Goal: Task Accomplishment & Management: Complete application form

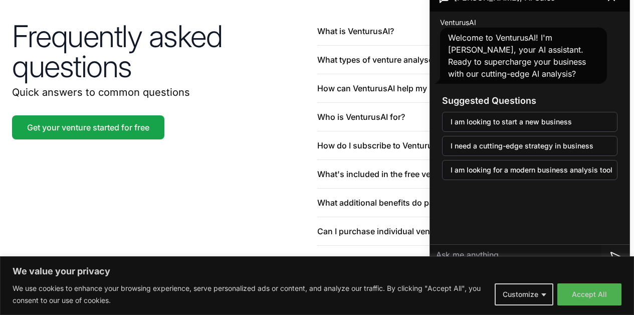
scroll to position [2319, 0]
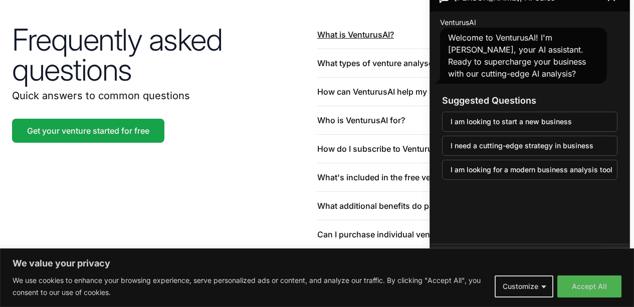
click at [370, 49] on button "What is VenturusAI?" at bounding box center [469, 35] width 305 height 28
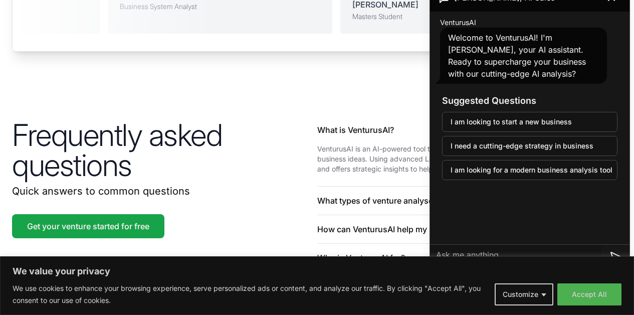
scroll to position [2161, 0]
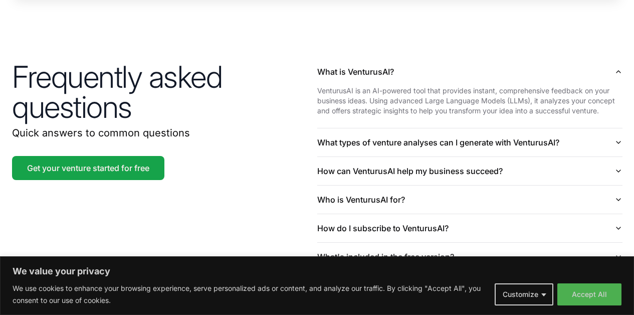
scroll to position [2321, 0]
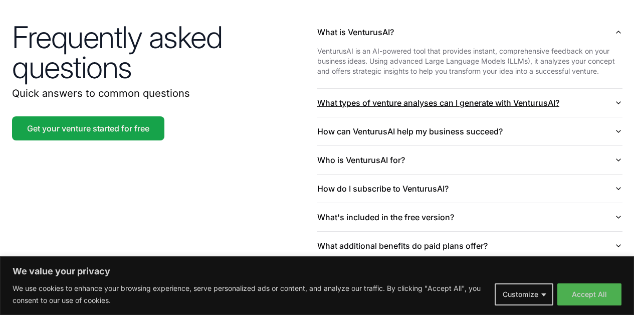
click at [526, 117] on button "What types of venture analyses can I generate with VenturusAI?" at bounding box center [469, 103] width 305 height 28
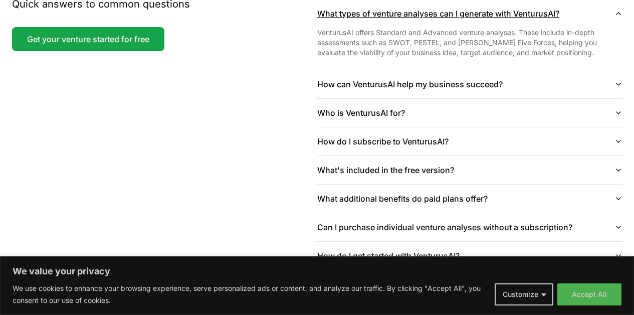
scroll to position [2440, 0]
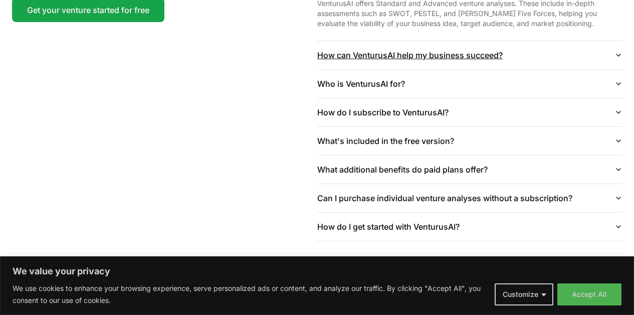
click at [490, 69] on button "How can VenturusAI help my business succeed?" at bounding box center [469, 55] width 305 height 28
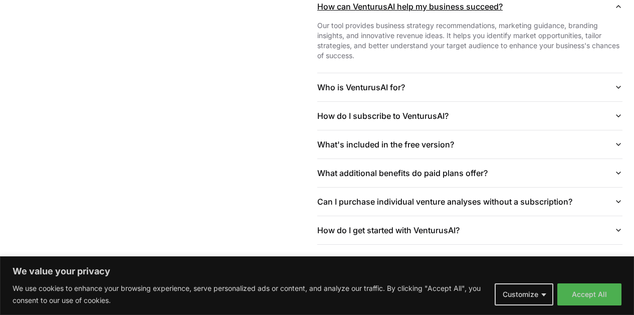
scroll to position [2491, 0]
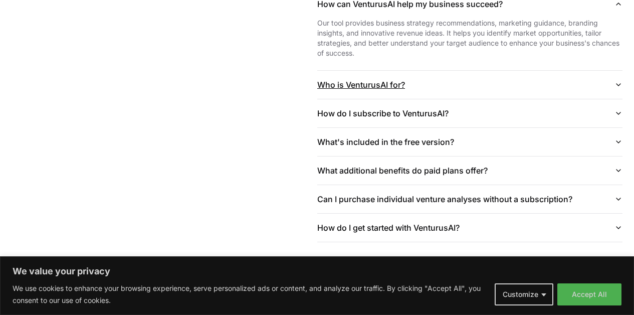
click at [499, 99] on button "Who is VenturusAI for?" at bounding box center [469, 85] width 305 height 28
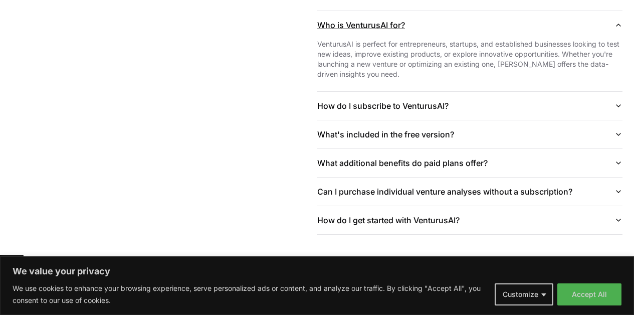
scroll to position [2553, 0]
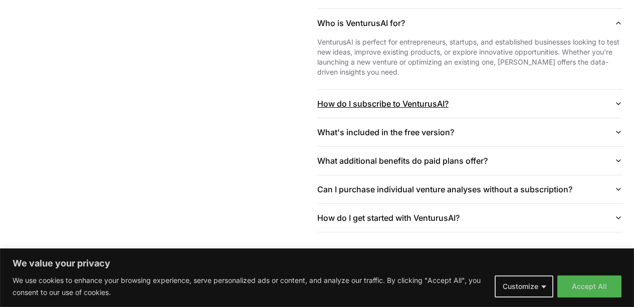
click at [471, 118] on button "How do I subscribe to VenturusAI?" at bounding box center [469, 104] width 305 height 28
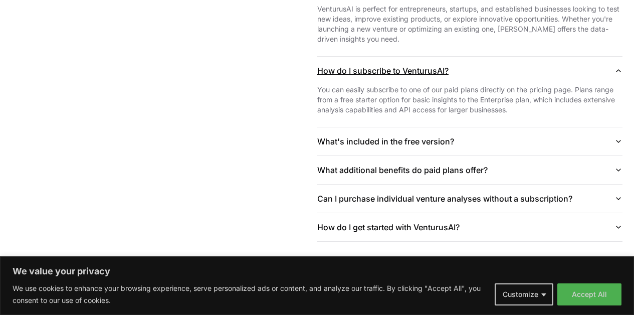
scroll to position [2648, 0]
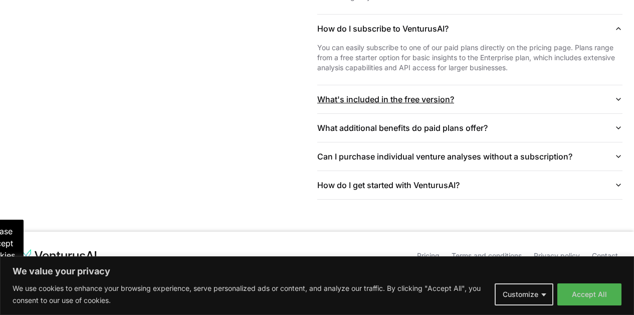
click at [463, 113] on button "What's included in the free version?" at bounding box center [469, 99] width 305 height 28
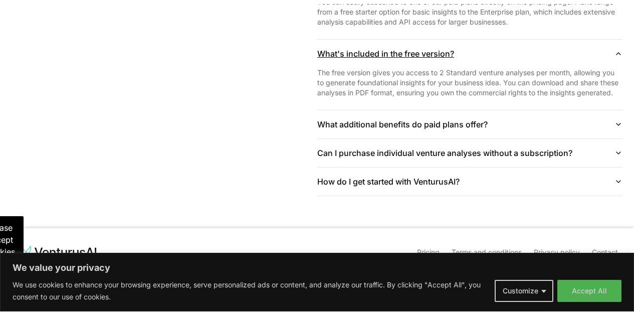
scroll to position [2678, 0]
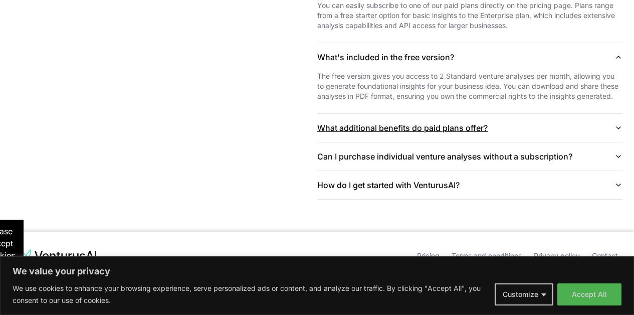
click at [471, 142] on button "What additional benefits do paid plans offer?" at bounding box center [469, 128] width 305 height 28
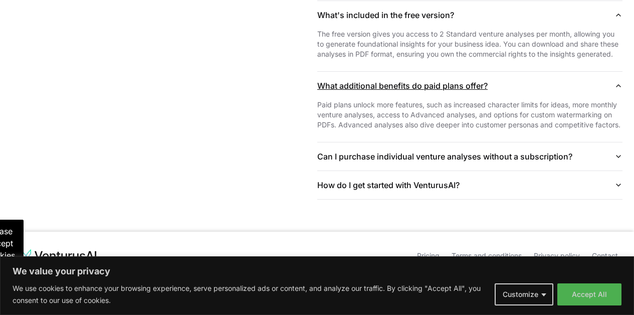
scroll to position [2776, 0]
click at [470, 144] on button "Can I purchase individual venture analyses without a subscription?" at bounding box center [469, 156] width 305 height 28
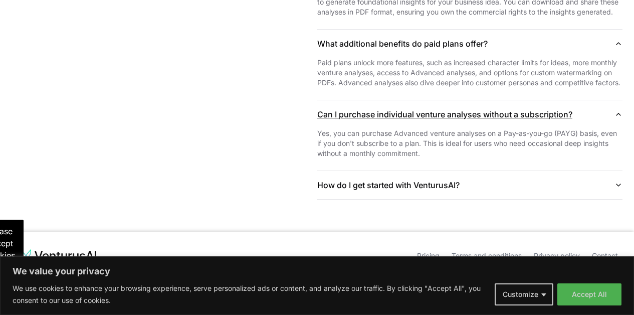
scroll to position [2797, 0]
click at [438, 186] on button "How do I get started with VenturusAI?" at bounding box center [469, 185] width 305 height 28
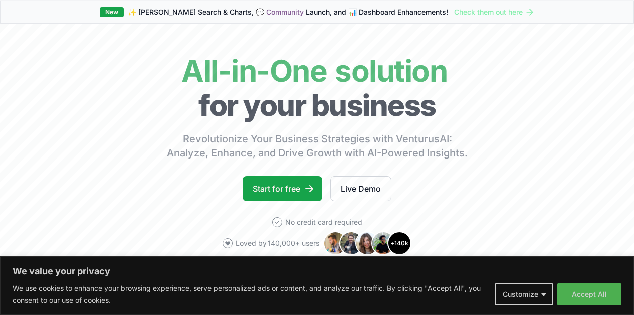
scroll to position [0, 0]
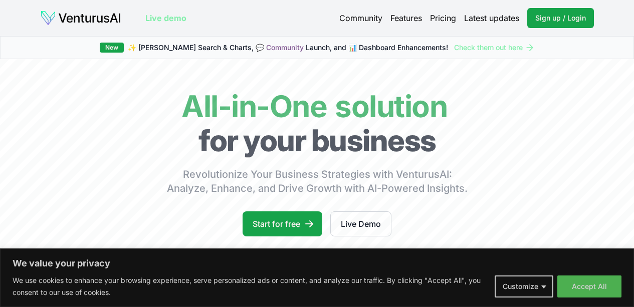
click at [452, 23] on link "Pricing" at bounding box center [443, 18] width 26 height 12
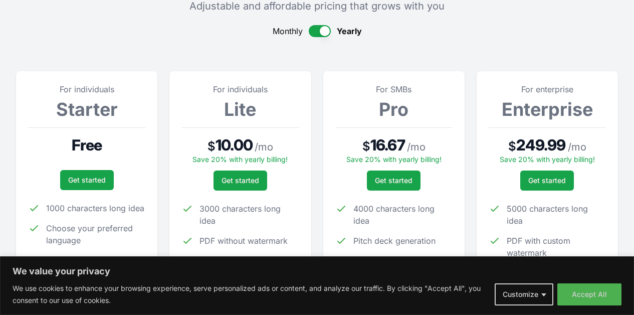
scroll to position [96, 0]
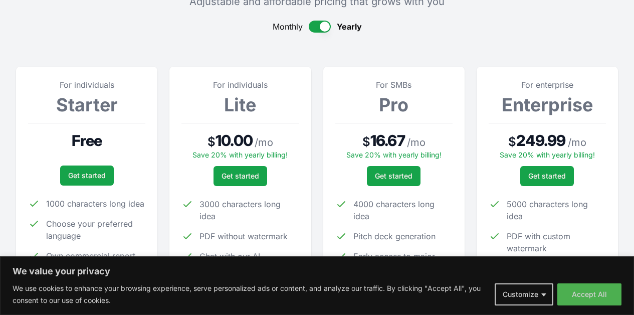
click at [316, 29] on button "button" at bounding box center [320, 27] width 22 height 12
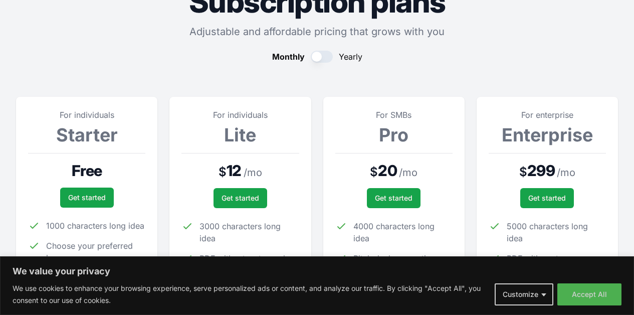
scroll to position [0, 0]
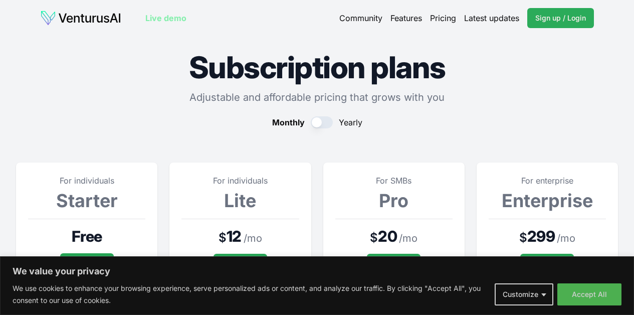
click at [576, 20] on span "Sign up / Login" at bounding box center [560, 18] width 51 height 10
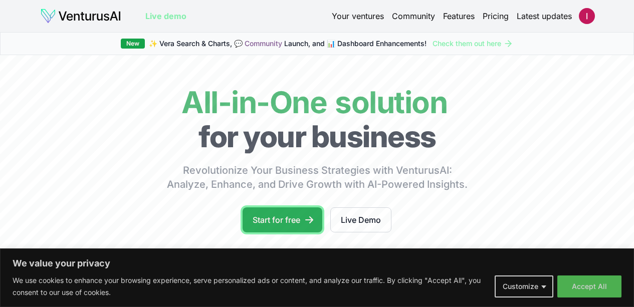
click at [271, 231] on link "Start for free" at bounding box center [283, 220] width 80 height 25
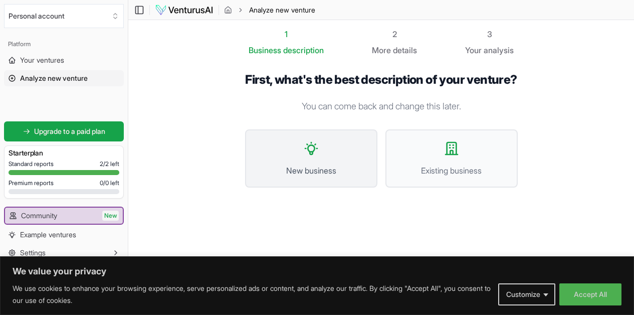
click at [309, 170] on span "New business" at bounding box center [311, 170] width 110 height 12
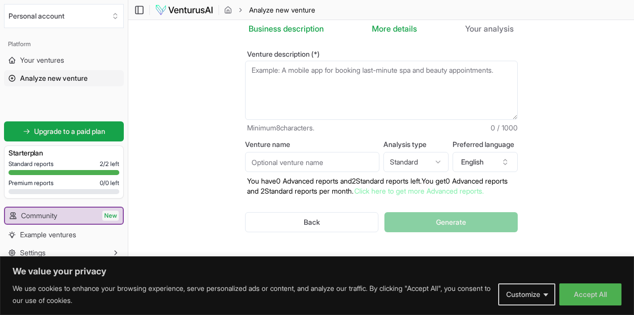
scroll to position [26, 0]
click at [409, 163] on html "We value your privacy We use cookies to enhance your browsing experience, serve…" at bounding box center [317, 135] width 634 height 315
click at [409, 160] on html "We value your privacy We use cookies to enhance your browsing experience, serve…" at bounding box center [317, 135] width 634 height 315
click at [504, 160] on button "English" at bounding box center [485, 162] width 65 height 20
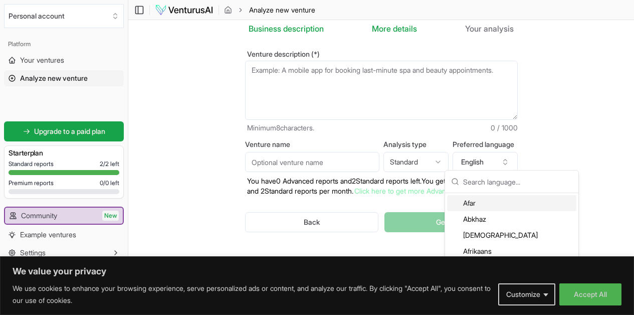
click at [292, 134] on form "Venture description (*) Minimum 8 characters. 0 / 1000 Venture name Analysis ty…" at bounding box center [381, 150] width 273 height 198
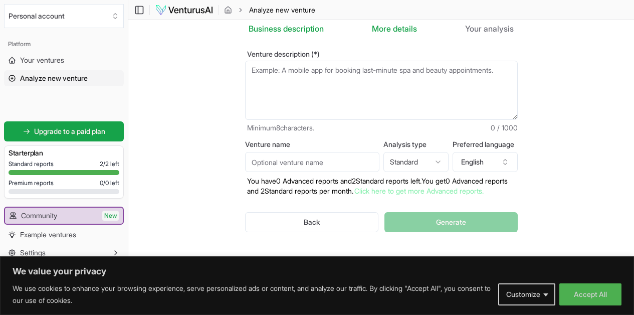
scroll to position [0, 0]
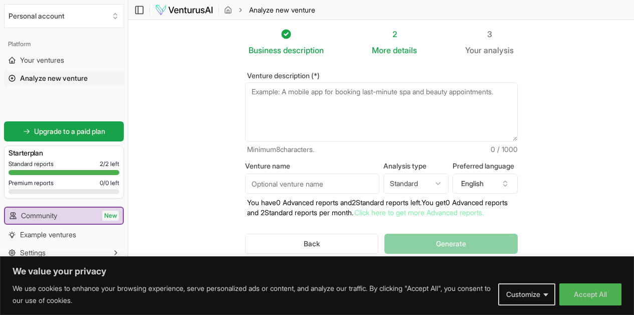
click at [276, 188] on input "Venture name" at bounding box center [312, 183] width 134 height 20
type input "Fixxxy"
click at [410, 184] on html "We value your privacy We use cookies to enhance your browsing experience, serve…" at bounding box center [317, 157] width 634 height 315
select select "advanced"
click at [263, 91] on textarea "Venture description (*)" at bounding box center [381, 111] width 273 height 59
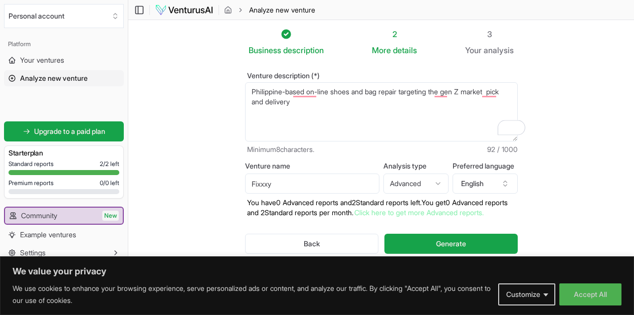
click at [305, 120] on textarea "Philppine based pick and delivery" at bounding box center [381, 111] width 273 height 59
click at [280, 100] on textarea "Philippine-based online shoes and bag repair targeting the gen Z market, pick a…" at bounding box center [381, 111] width 273 height 59
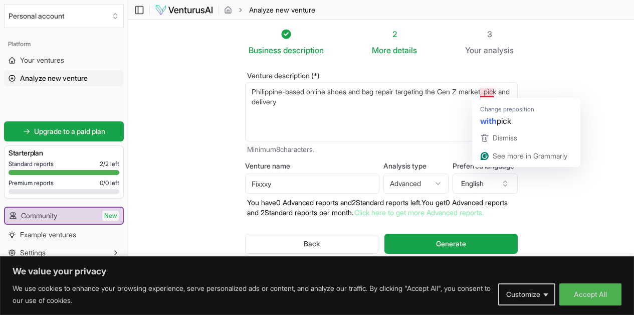
click at [472, 90] on textarea "Philippine-based online shoes and bag repair targeting the gen Z market, pick a…" at bounding box center [381, 111] width 273 height 59
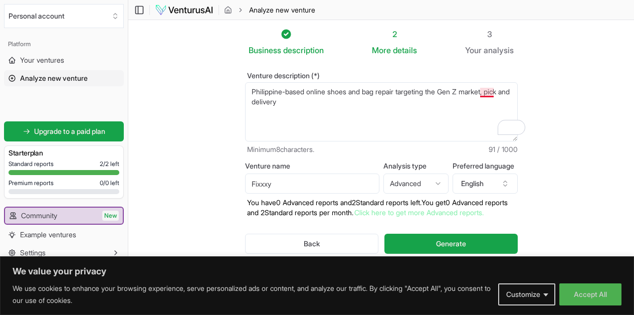
click at [480, 92] on textarea "Philippine-based online shoes and bag repair targeting the gen Z market, pick a…" at bounding box center [381, 111] width 273 height 59
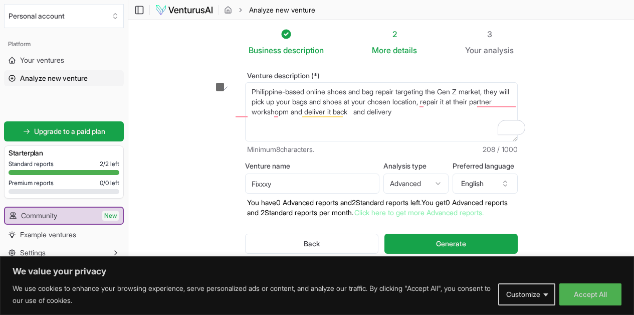
drag, startPoint x: 353, startPoint y: 113, endPoint x: 306, endPoint y: 113, distance: 47.1
click at [306, 113] on textarea "Philippine-based online shoes and bag repair targeting the gen Z market, pick a…" at bounding box center [381, 111] width 273 height 59
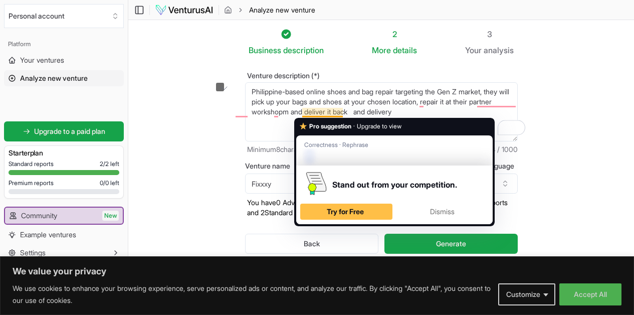
drag, startPoint x: 298, startPoint y: 111, endPoint x: 343, endPoint y: 112, distance: 44.6
click at [343, 112] on textarea "Philippine-based online shoes and bag repair targeting the gen Z market, pick a…" at bounding box center [381, 111] width 273 height 59
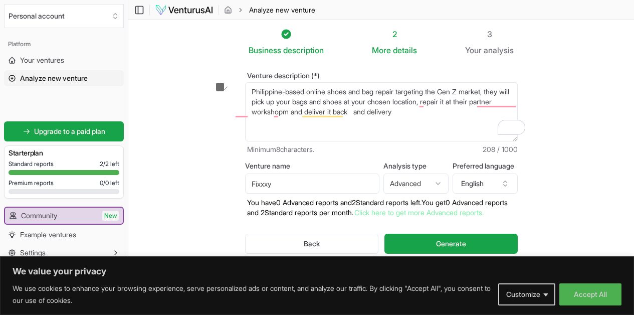
click at [296, 113] on textarea "Philippine-based online shoes and bag repair targeting the gen Z market, pick a…" at bounding box center [381, 111] width 273 height 59
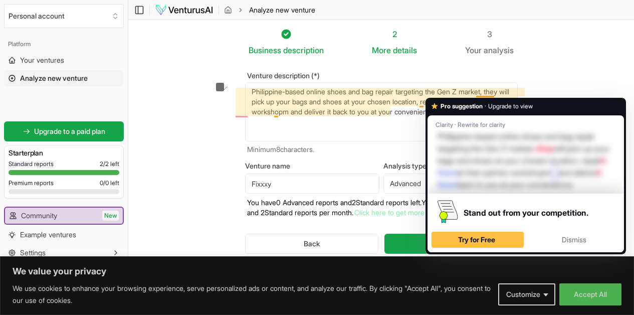
click at [398, 110] on textarea "Philippine-based online shoes and bag repair targeting the gen Z market, pick a…" at bounding box center [381, 111] width 273 height 59
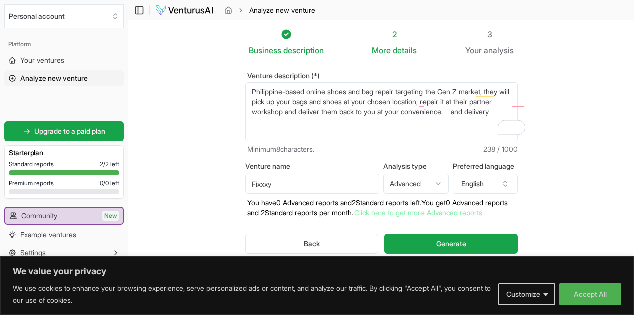
drag, startPoint x: 397, startPoint y: 112, endPoint x: 482, endPoint y: 112, distance: 85.2
click at [482, 112] on textarea "Philippine-based online shoes and bag repair targeting the Gen Z market, they w…" at bounding box center [381, 111] width 273 height 59
drag, startPoint x: 465, startPoint y: 113, endPoint x: 393, endPoint y: 113, distance: 72.2
click at [393, 113] on textarea "Philippine-based online shoes and bag repair targeting the Gen Z market, they w…" at bounding box center [381, 111] width 273 height 59
click at [404, 112] on textarea "Philippine-based online shoes and bag repair targeting the Gen Z market, they w…" at bounding box center [381, 111] width 273 height 59
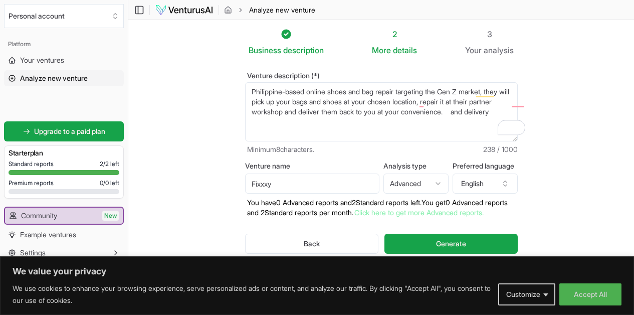
click at [404, 112] on textarea "Philippine-based online shoes and bag repair targeting the Gen Z market, they w…" at bounding box center [381, 111] width 273 height 59
click at [396, 110] on textarea "Philippine-based online shoes and bag repair targeting the Gen Z market, they w…" at bounding box center [381, 111] width 273 height 59
drag, startPoint x: 396, startPoint y: 110, endPoint x: 453, endPoint y: 106, distance: 57.3
click at [453, 106] on textarea "Philippine-based online shoes and bag repair targeting the Gen Z market, they w…" at bounding box center [381, 111] width 273 height 59
click at [563, 58] on section "Business description 2 More details 3 Your analysis Venture description (*) Phi…" at bounding box center [381, 157] width 506 height 274
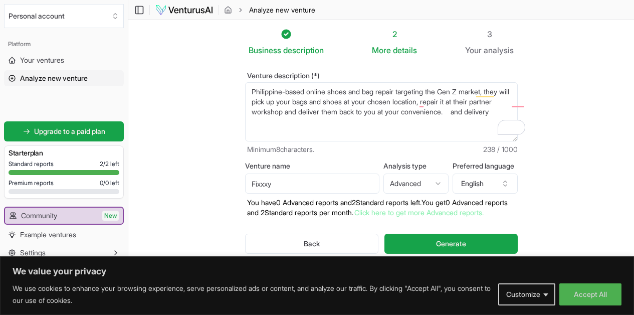
drag, startPoint x: 344, startPoint y: 92, endPoint x: 477, endPoint y: 105, distance: 133.5
click at [477, 105] on textarea "Philippine-based online shoes and bag repair targeting the Gen Z market, they w…" at bounding box center [381, 111] width 273 height 59
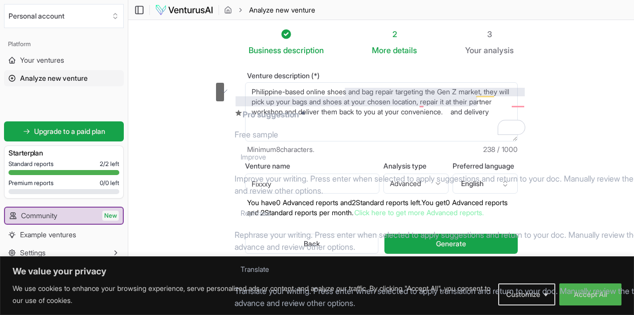
click at [224, 96] on button "See rewrite suggestions" at bounding box center [220, 92] width 8 height 19
click at [563, 121] on section "Business description 2 More details 3 Your analysis Venture description (*) Phi…" at bounding box center [381, 157] width 506 height 274
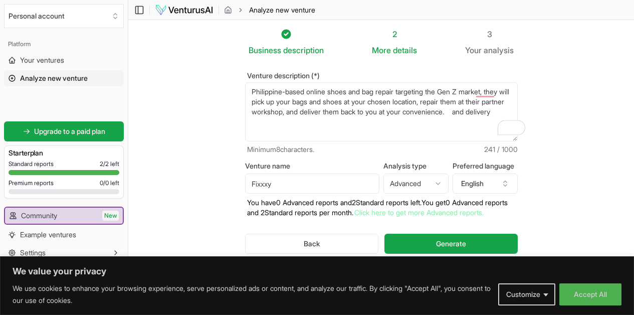
click at [428, 101] on textarea "Philippine-based online shoes and bag repair targeting the Gen Z market, they w…" at bounding box center [381, 111] width 273 height 59
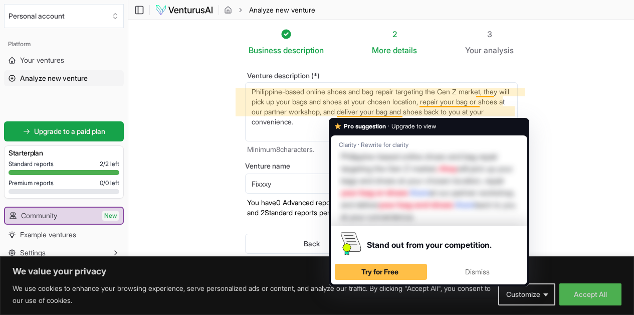
click at [341, 101] on textarea "Philippine-based online shoes and bag repair targeting the Gen Z market, they w…" at bounding box center [381, 111] width 273 height 59
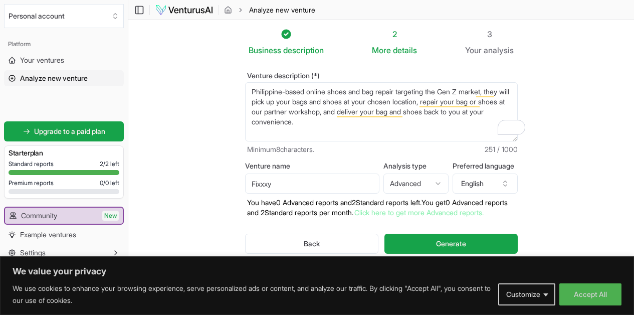
click at [395, 32] on div "2" at bounding box center [394, 34] width 45 height 12
click at [285, 34] on icon at bounding box center [286, 34] width 12 height 12
click at [384, 42] on div "2 More details" at bounding box center [394, 42] width 45 height 28
click at [408, 51] on span "details" at bounding box center [405, 50] width 24 height 10
click at [494, 34] on div "3" at bounding box center [489, 34] width 49 height 12
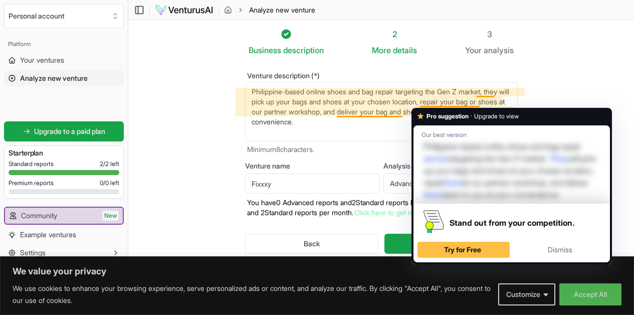
click at [518, 93] on textarea "Philippine-based online shoes and bag repair targeting the Gen Z market, they w…" at bounding box center [381, 111] width 273 height 59
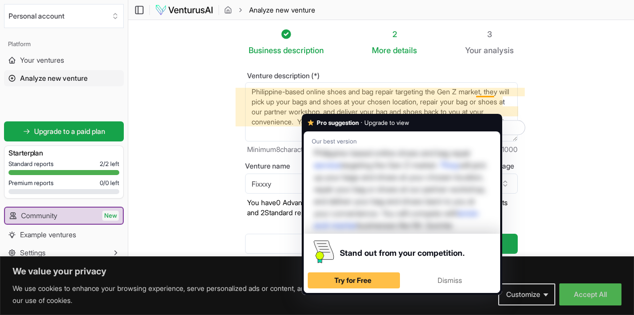
click at [286, 128] on textarea "Philippine-based online shoes and bag repair targeting the Gen Z market, they w…" at bounding box center [381, 111] width 273 height 59
click at [329, 122] on html "We value your privacy We use cookies to enhance your browsing experience, serve…" at bounding box center [317, 157] width 634 height 315
click at [330, 99] on textarea "Philippine-based online shoes and bag repair targeting the Gen Z market, they w…" at bounding box center [381, 111] width 273 height 59
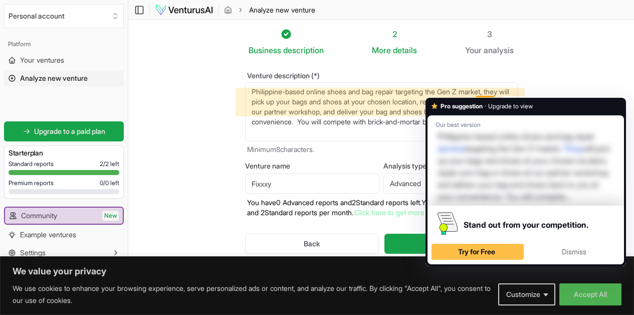
click at [484, 92] on textarea "Philippine-based online shoes and bag repair targeting the Gen Z market, they w…" at bounding box center [381, 111] width 273 height 59
click at [495, 89] on textarea "Philippine-based online shoes and bag repair targeting the Gen Z market, they w…" at bounding box center [381, 111] width 273 height 59
drag, startPoint x: 496, startPoint y: 89, endPoint x: 479, endPoint y: 92, distance: 17.3
click at [479, 92] on textarea "Philippine-based online shoes and bag repair targeting the Gen Z market, they w…" at bounding box center [381, 111] width 273 height 59
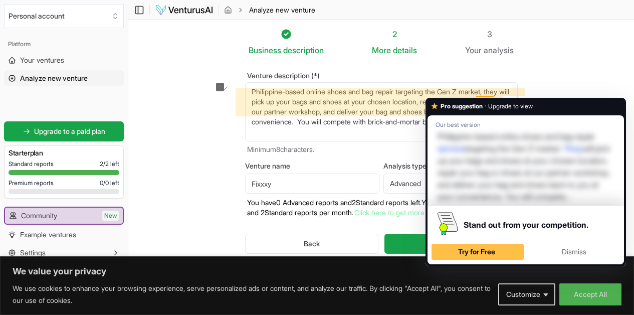
click at [495, 90] on textarea "Philippine-based online shoes and bag repair targeting the Gen Z market, they w…" at bounding box center [381, 111] width 273 height 59
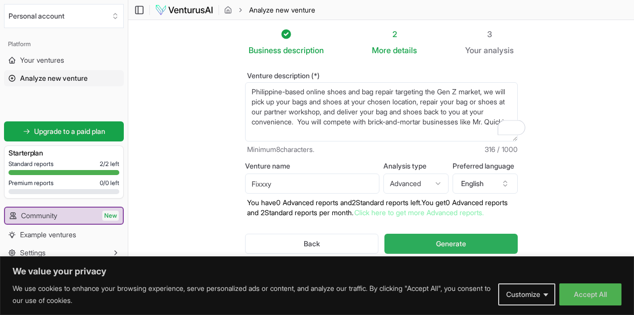
type textarea "Philippine-based online shoes and bag repair targeting the Gen Z market, we wil…"
click at [491, 239] on button "Generate" at bounding box center [450, 244] width 133 height 20
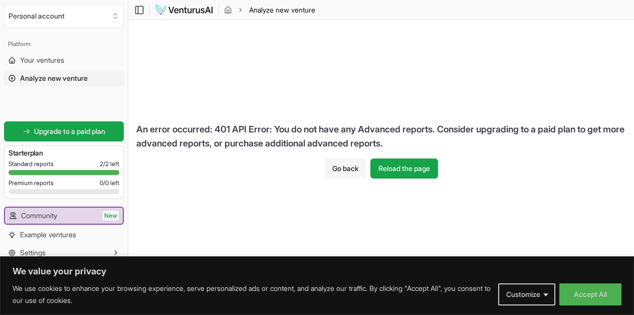
click at [347, 164] on button "Go back" at bounding box center [345, 168] width 42 height 20
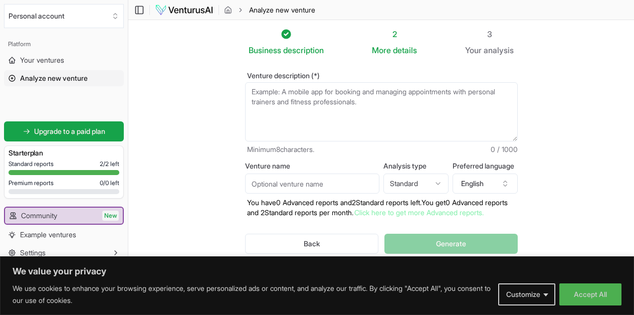
click at [432, 185] on html "We value your privacy We use cookies to enhance your browsing experience, serve…" at bounding box center [317, 157] width 634 height 315
click at [304, 183] on input "Venture name" at bounding box center [312, 183] width 134 height 20
type input "Fixxxy"
click at [268, 95] on textarea "Venture description (*)" at bounding box center [381, 111] width 273 height 59
type textarea "a"
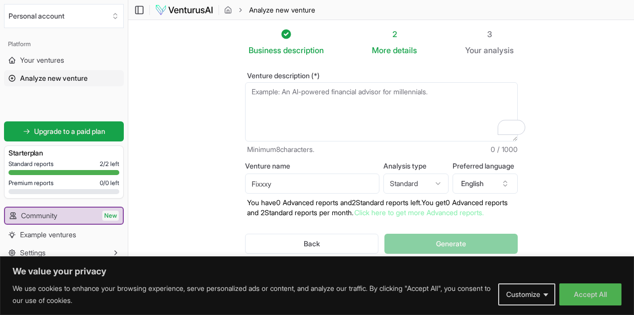
type textarea "a"
type textarea "A mob"
type textarea "a"
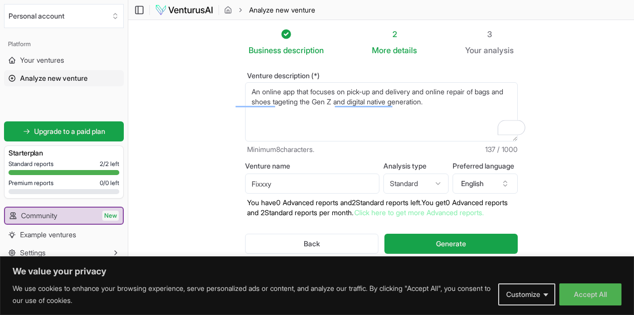
click at [411, 104] on textarea "An online app that focuses on pick-up and delivery and online repair of bags an…" at bounding box center [381, 111] width 273 height 59
click at [404, 88] on textarea "An online app that focuses on pick-up and delivery and online repair of bags an…" at bounding box center [381, 111] width 273 height 59
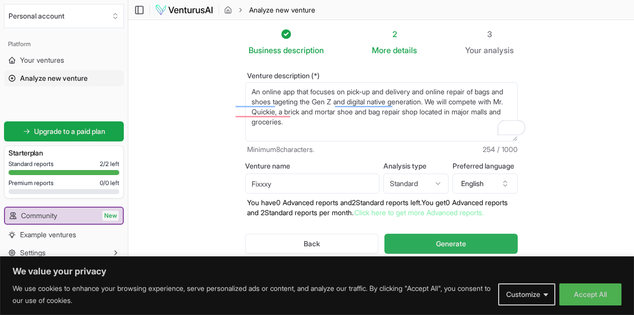
type textarea "An online app that focuses on pick-up and delivery and online repair of bags an…"
click at [428, 241] on button "Generate" at bounding box center [450, 244] width 133 height 20
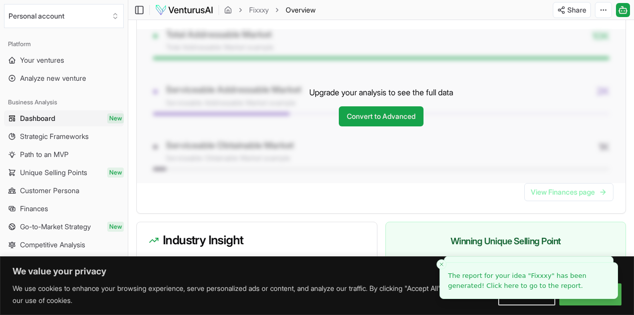
scroll to position [814, 0]
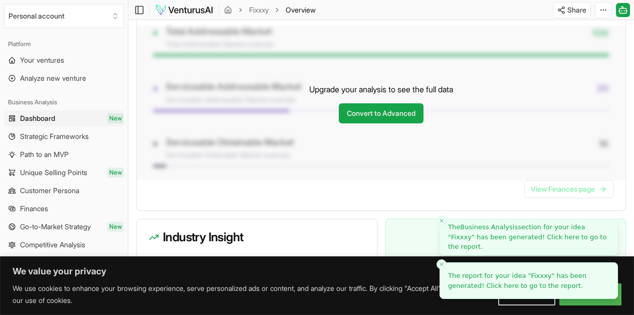
click at [498, 279] on span "The report for your idea " Fixxxy " has been generated! Click here to go to the…" at bounding box center [517, 281] width 138 height 18
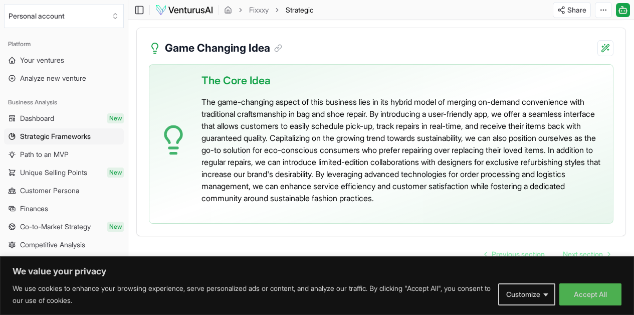
scroll to position [2442, 0]
click at [569, 249] on span "Next section" at bounding box center [583, 254] width 40 height 10
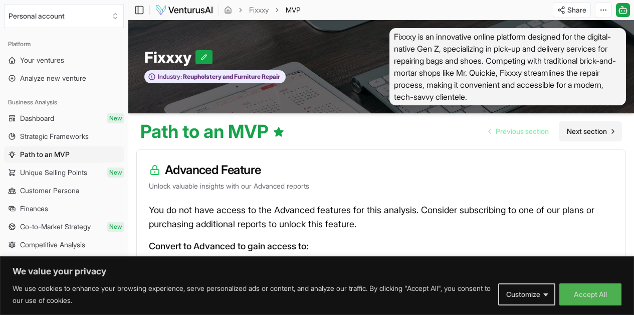
click at [570, 132] on span "Next section" at bounding box center [587, 131] width 40 height 10
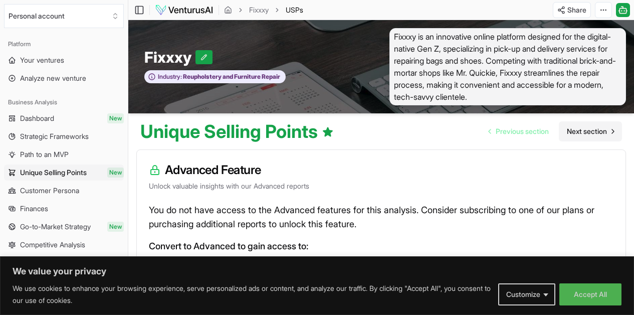
click at [570, 132] on span "Next section" at bounding box center [587, 131] width 40 height 10
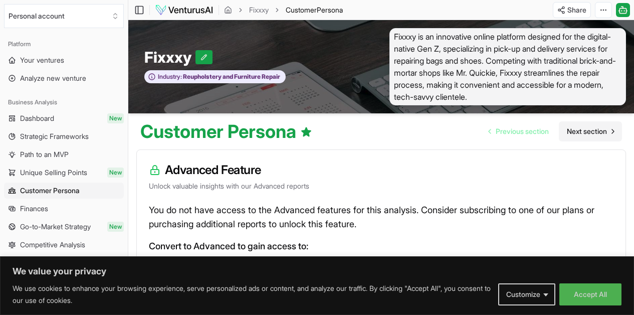
click at [570, 132] on span "Next section" at bounding box center [587, 131] width 40 height 10
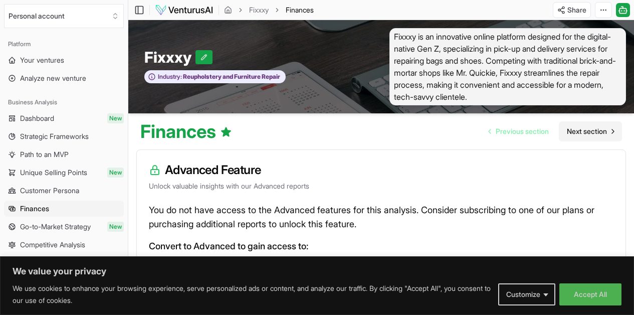
click at [570, 132] on span "Next section" at bounding box center [587, 131] width 40 height 10
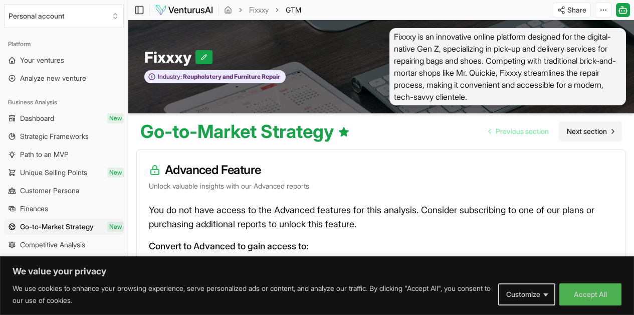
click at [570, 132] on span "Next section" at bounding box center [587, 131] width 40 height 10
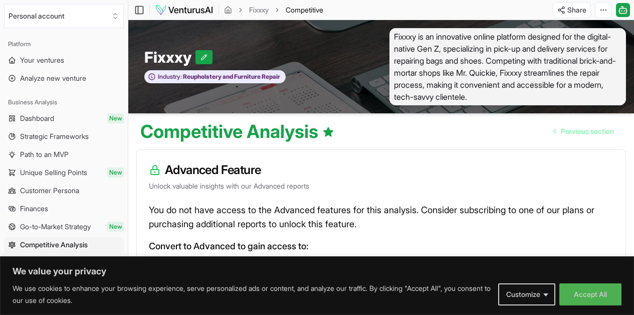
click at [570, 132] on span "Previous section" at bounding box center [587, 131] width 53 height 10
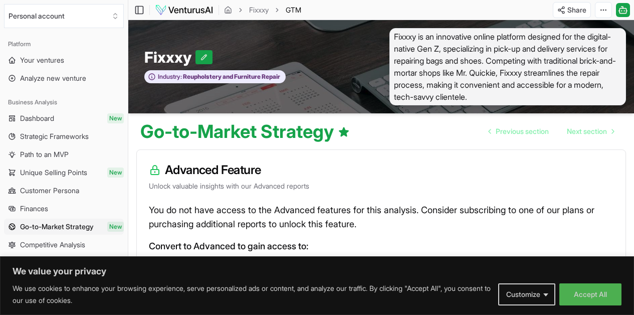
click at [570, 132] on span "Next section" at bounding box center [587, 131] width 40 height 10
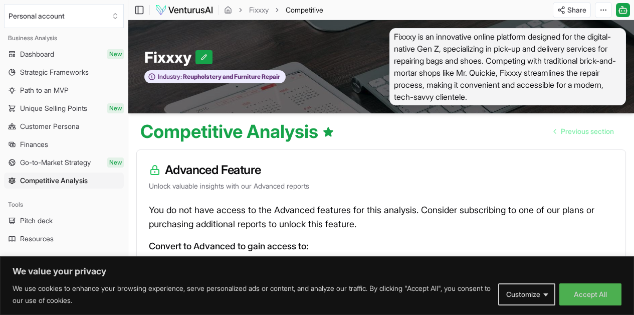
scroll to position [75, 0]
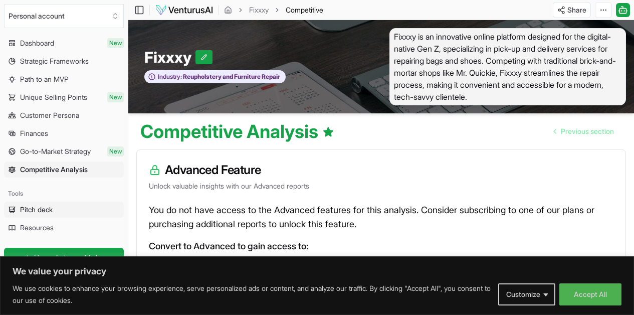
click at [63, 206] on link "Pitch deck" at bounding box center [64, 210] width 120 height 16
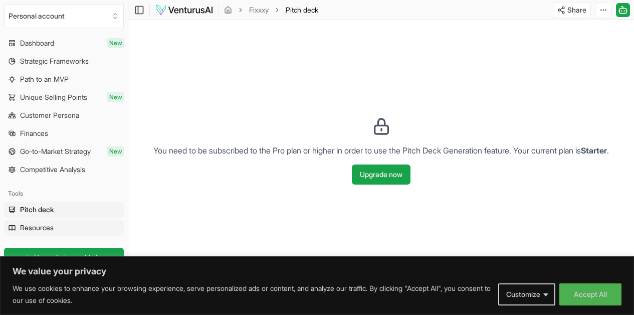
click at [48, 225] on span "Resources" at bounding box center [37, 228] width 34 height 10
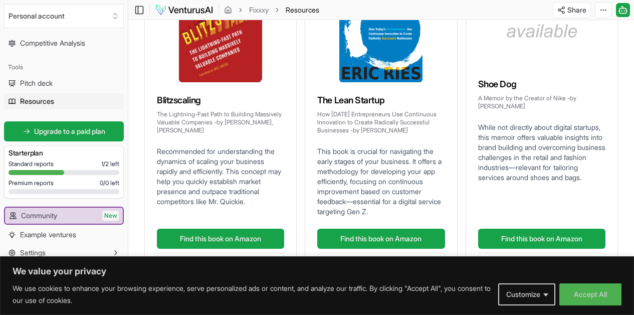
scroll to position [166, 0]
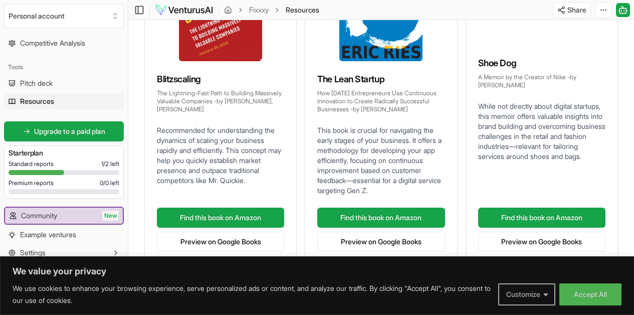
click at [549, 291] on button "Customize" at bounding box center [526, 294] width 57 height 22
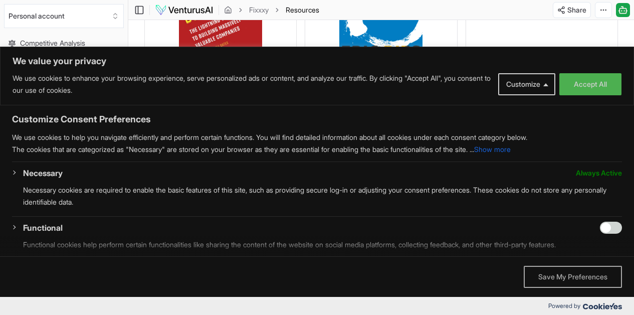
click at [539, 277] on button "Save My Preferences" at bounding box center [573, 277] width 98 height 22
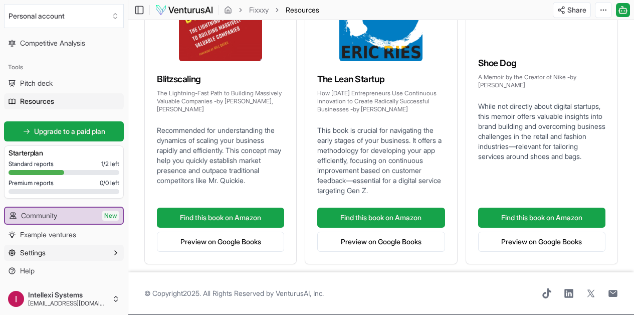
click at [73, 252] on button "Settings" at bounding box center [64, 253] width 120 height 16
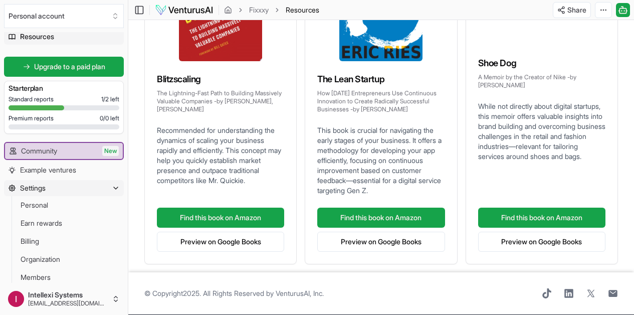
scroll to position [273, 0]
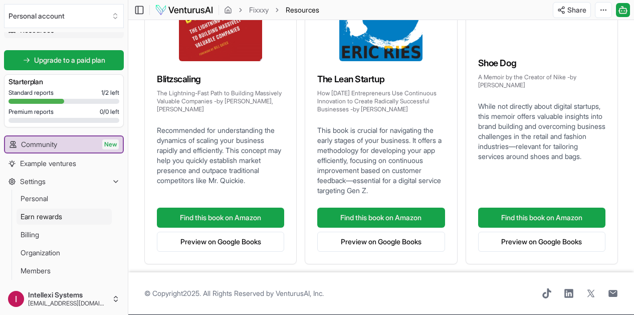
click at [65, 217] on link "Earn rewards" at bounding box center [64, 217] width 95 height 16
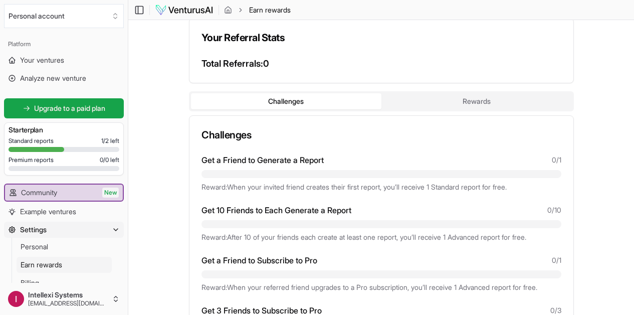
scroll to position [220, 0]
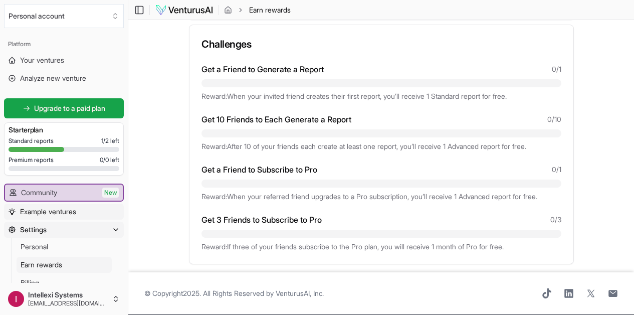
click at [55, 210] on span "Example ventures" at bounding box center [48, 212] width 56 height 10
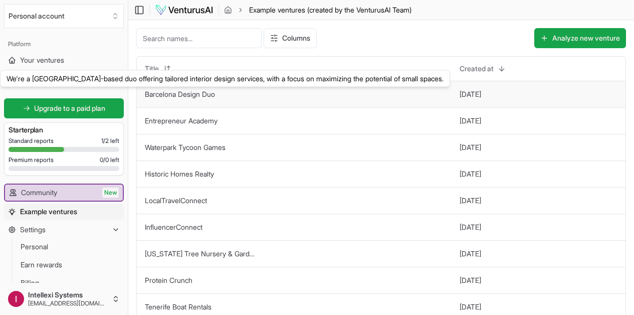
click at [181, 91] on link "Barcelona Design Duo" at bounding box center [180, 94] width 70 height 9
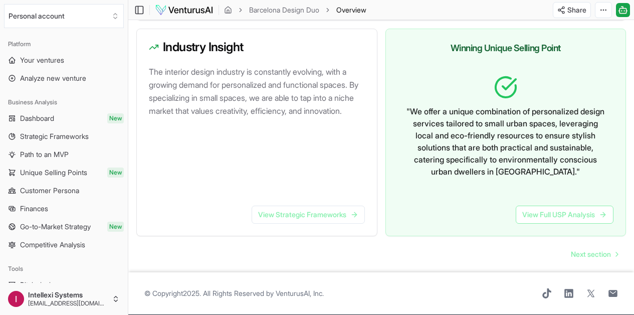
scroll to position [656, 0]
click at [588, 251] on link "Next section" at bounding box center [594, 254] width 63 height 20
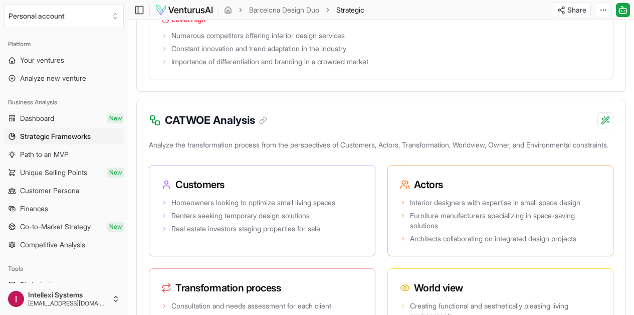
scroll to position [1705, 0]
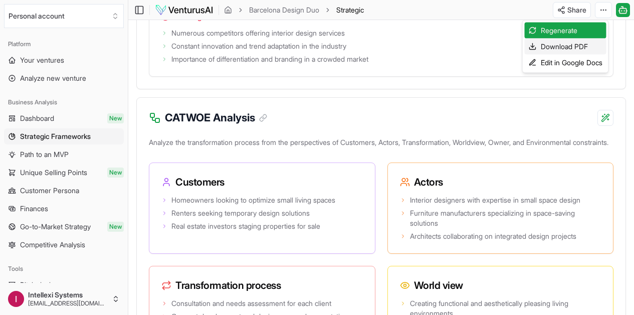
click at [563, 48] on div "Download PDF" at bounding box center [566, 47] width 82 height 16
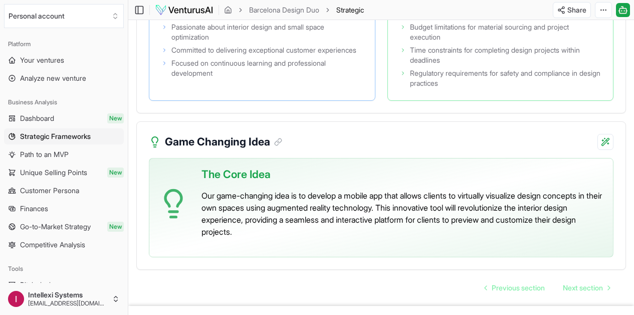
scroll to position [2119, 0]
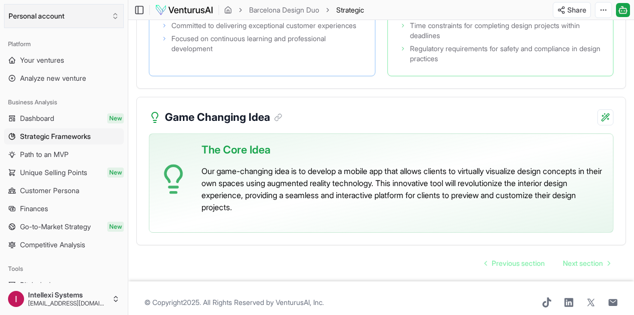
click at [55, 14] on button "Personal account" at bounding box center [64, 16] width 120 height 24
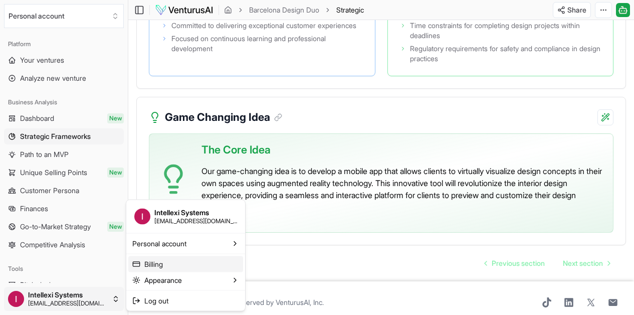
click at [158, 263] on link "Billing" at bounding box center [185, 264] width 115 height 16
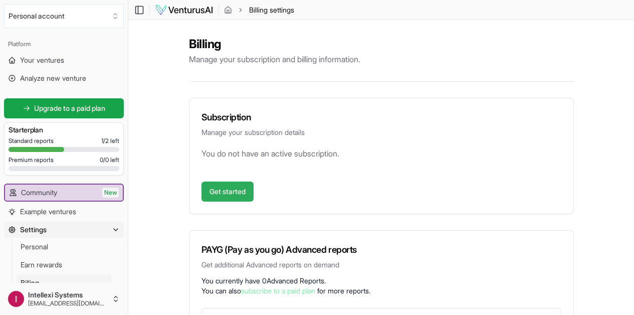
click at [229, 201] on link "Get started" at bounding box center [228, 191] width 52 height 20
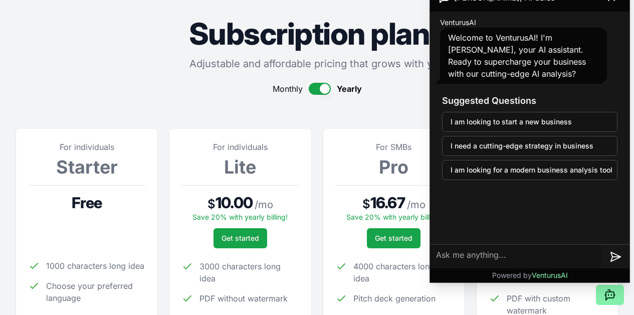
scroll to position [22, 0]
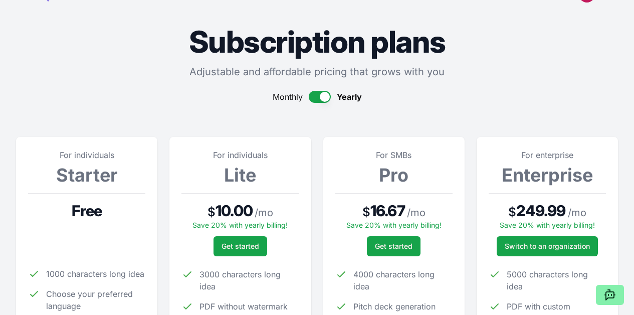
click at [315, 94] on button "button" at bounding box center [320, 97] width 22 height 12
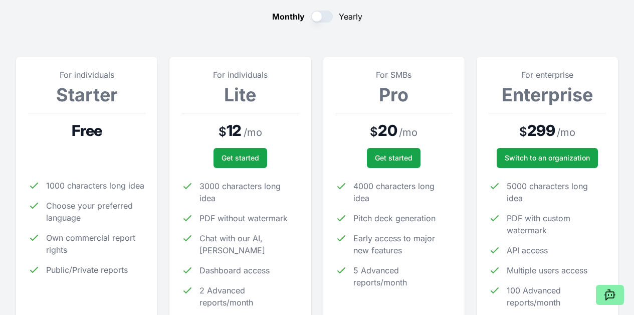
scroll to position [101, 0]
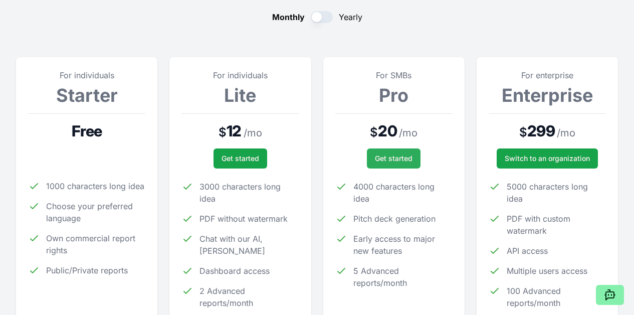
click at [393, 163] on span "Get started" at bounding box center [394, 158] width 38 height 10
